Goal: Task Accomplishment & Management: Complete application form

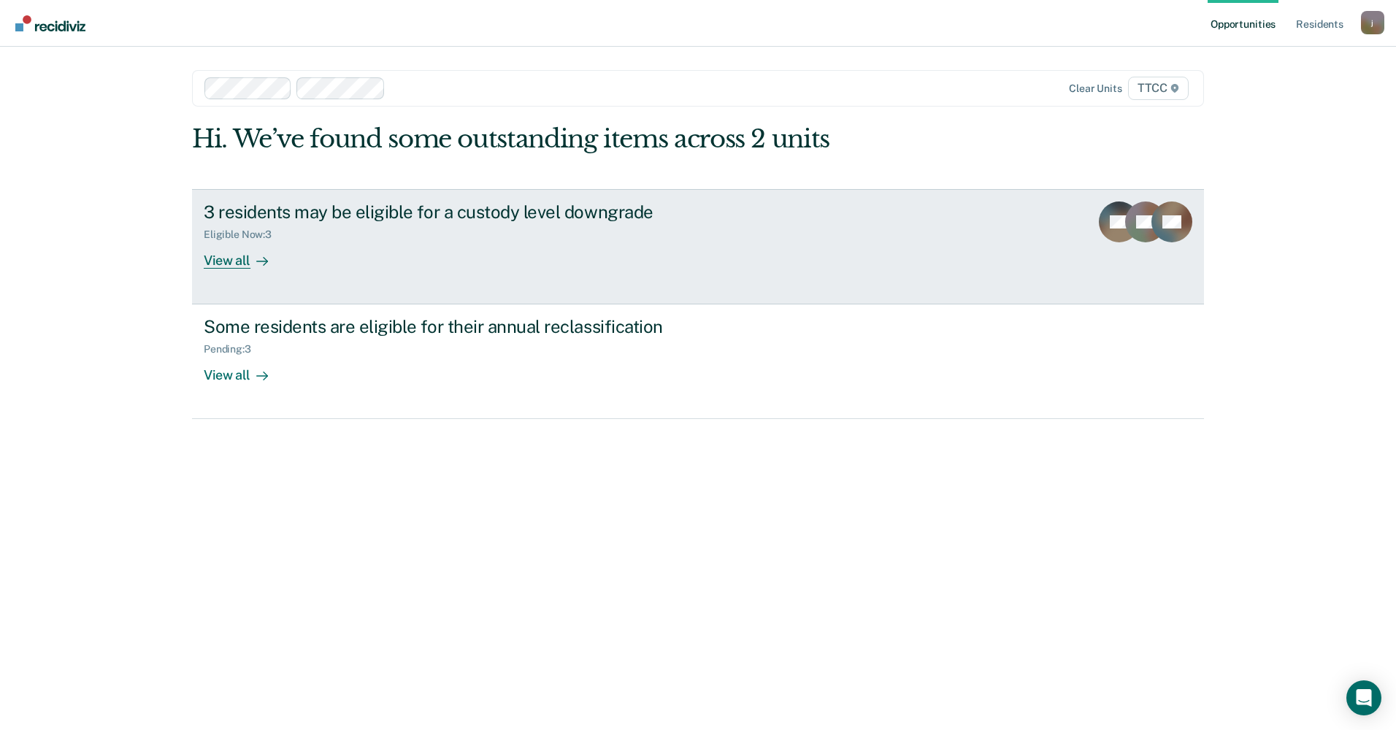
click at [245, 269] on link "3 residents may be eligible for a custody level downgrade Eligible Now : 3 View…" at bounding box center [698, 246] width 1012 height 115
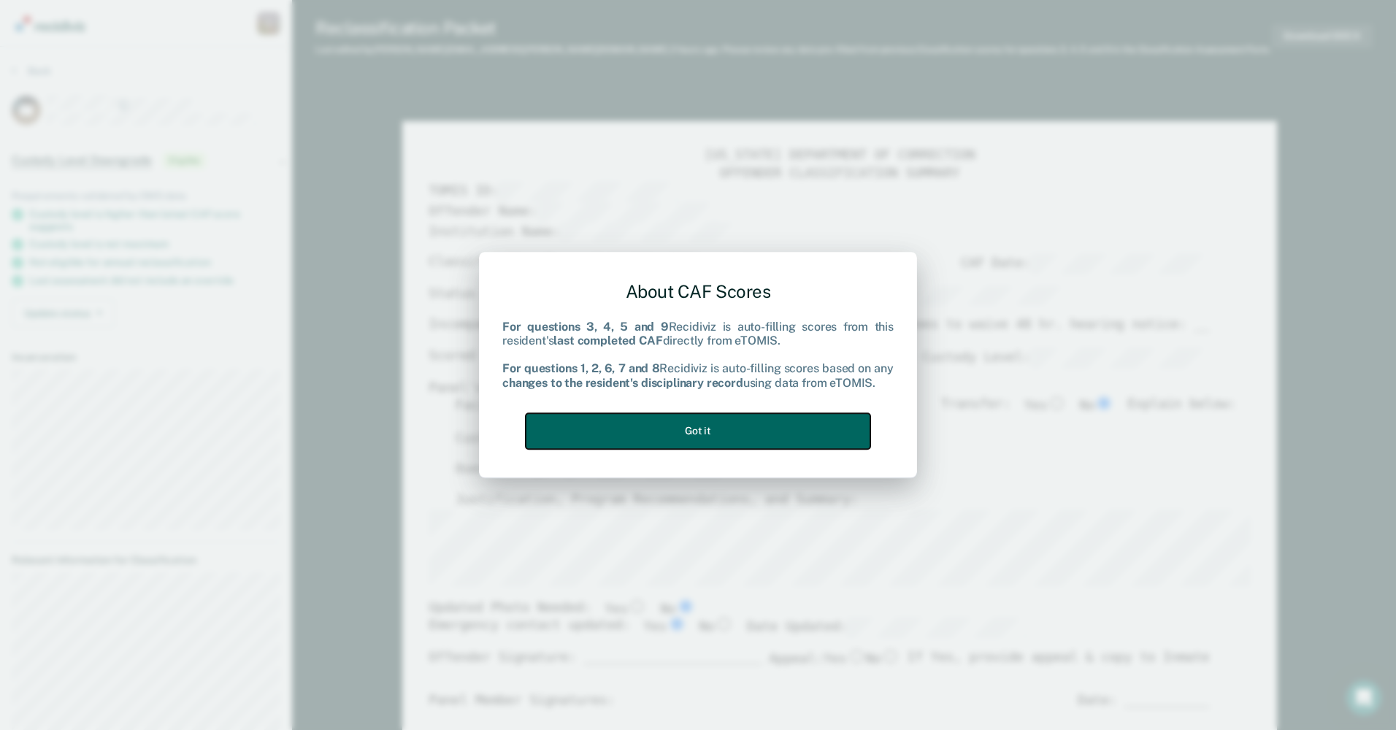
click at [703, 429] on button "Got it" at bounding box center [698, 431] width 345 height 36
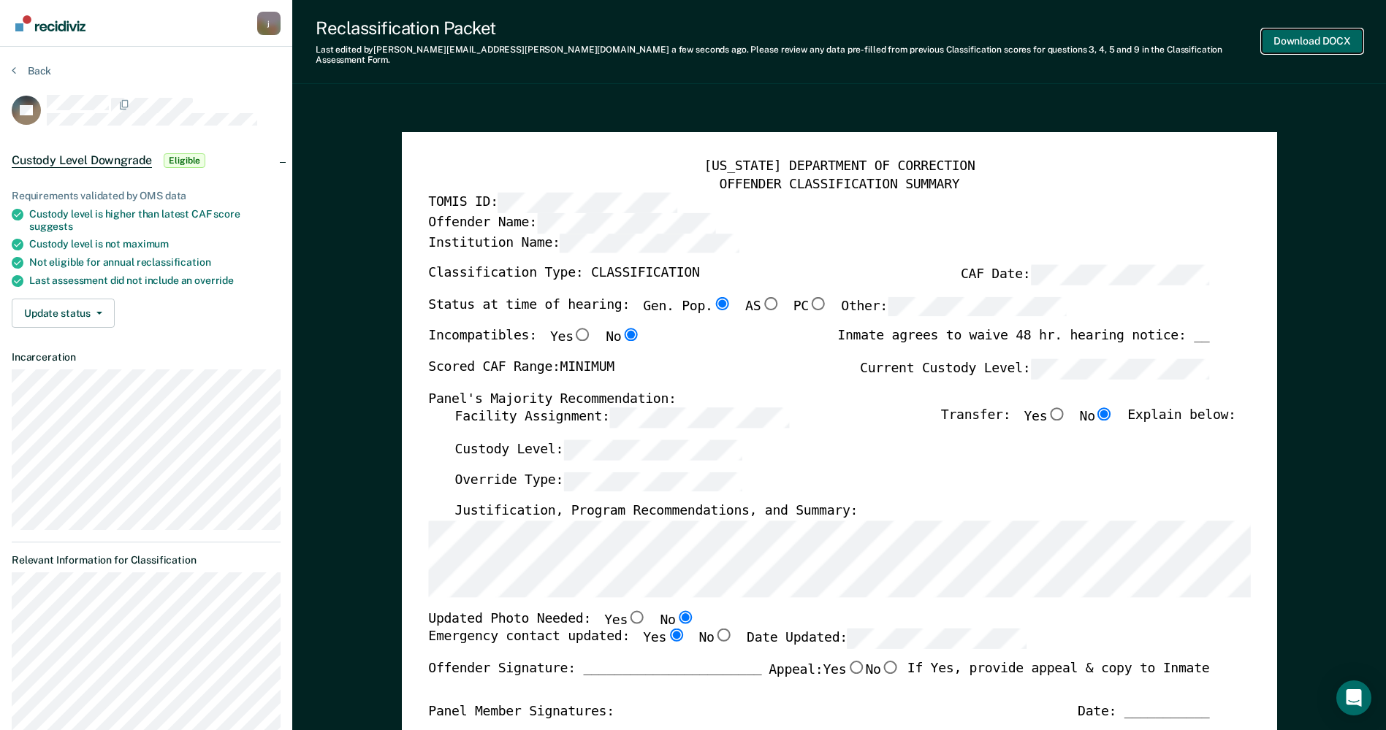
click at [1302, 31] on button "Download DOCX" at bounding box center [1311, 41] width 101 height 24
type textarea "x"
